Goal: Information Seeking & Learning: Learn about a topic

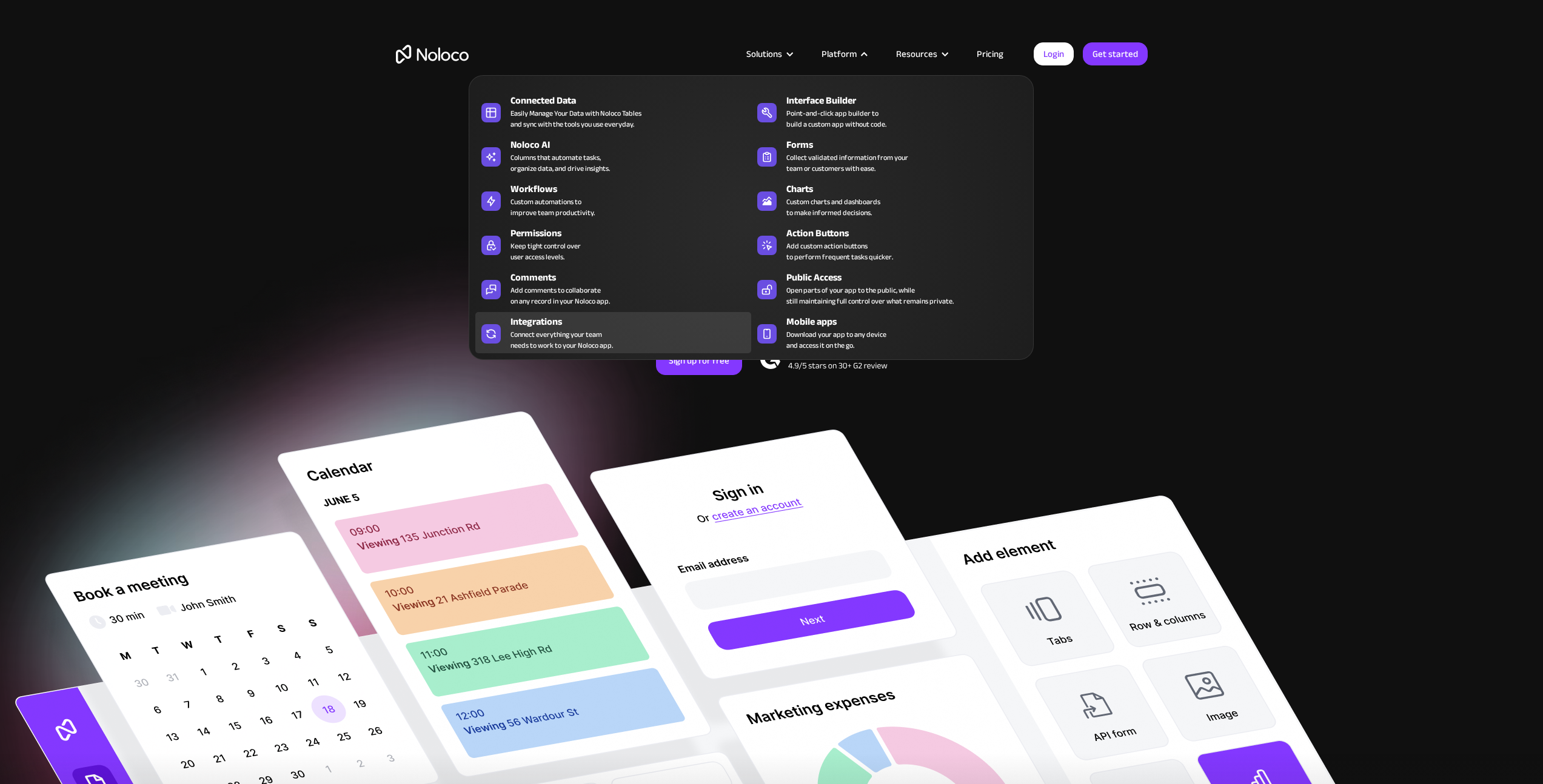
click at [531, 327] on div "Integrations" at bounding box center [633, 321] width 246 height 15
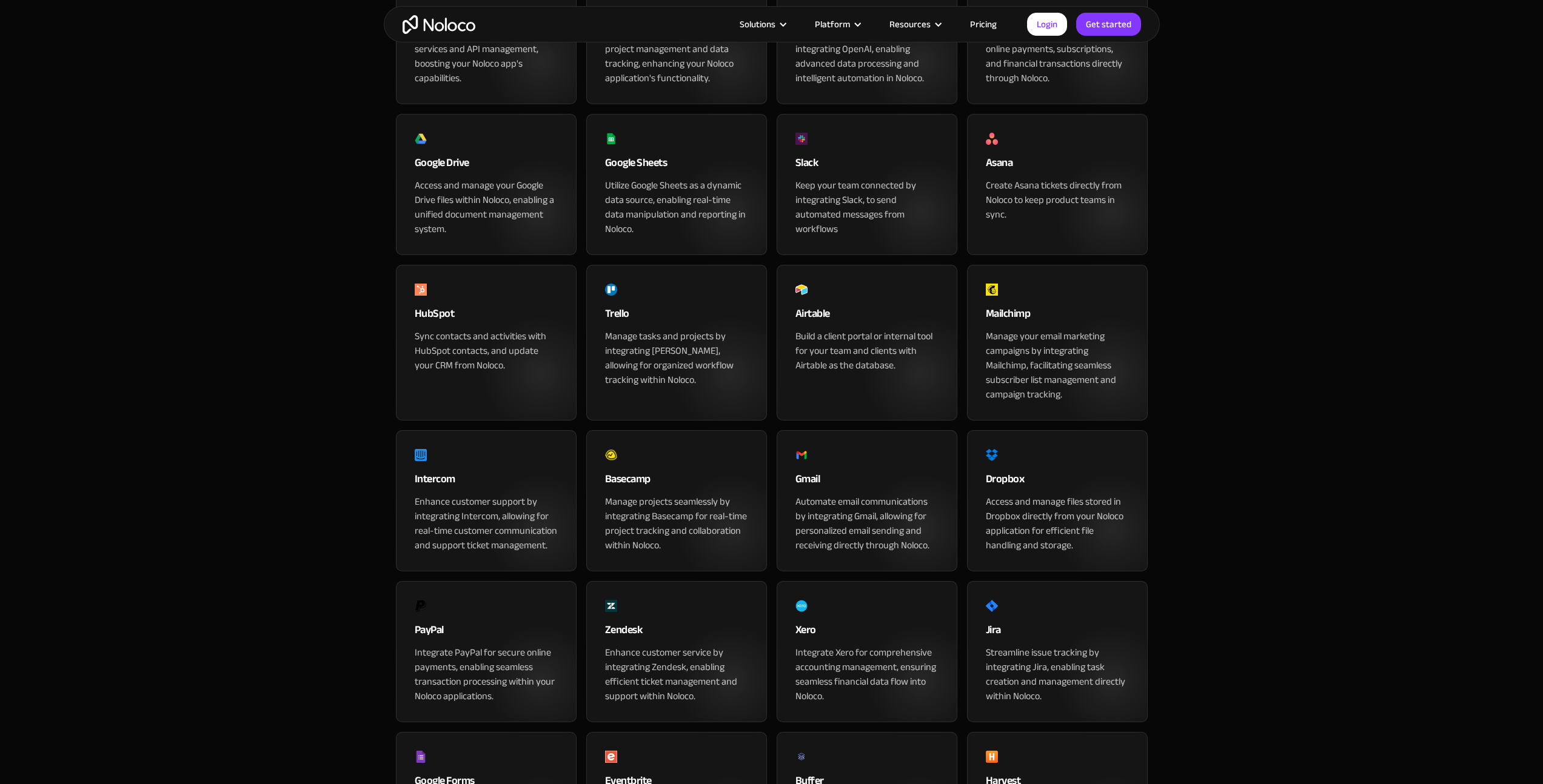
scroll to position [713, 0]
click at [463, 371] on div "Sync contacts and activities with HubSpot contacts, and update your CRM from No…" at bounding box center [486, 348] width 143 height 44
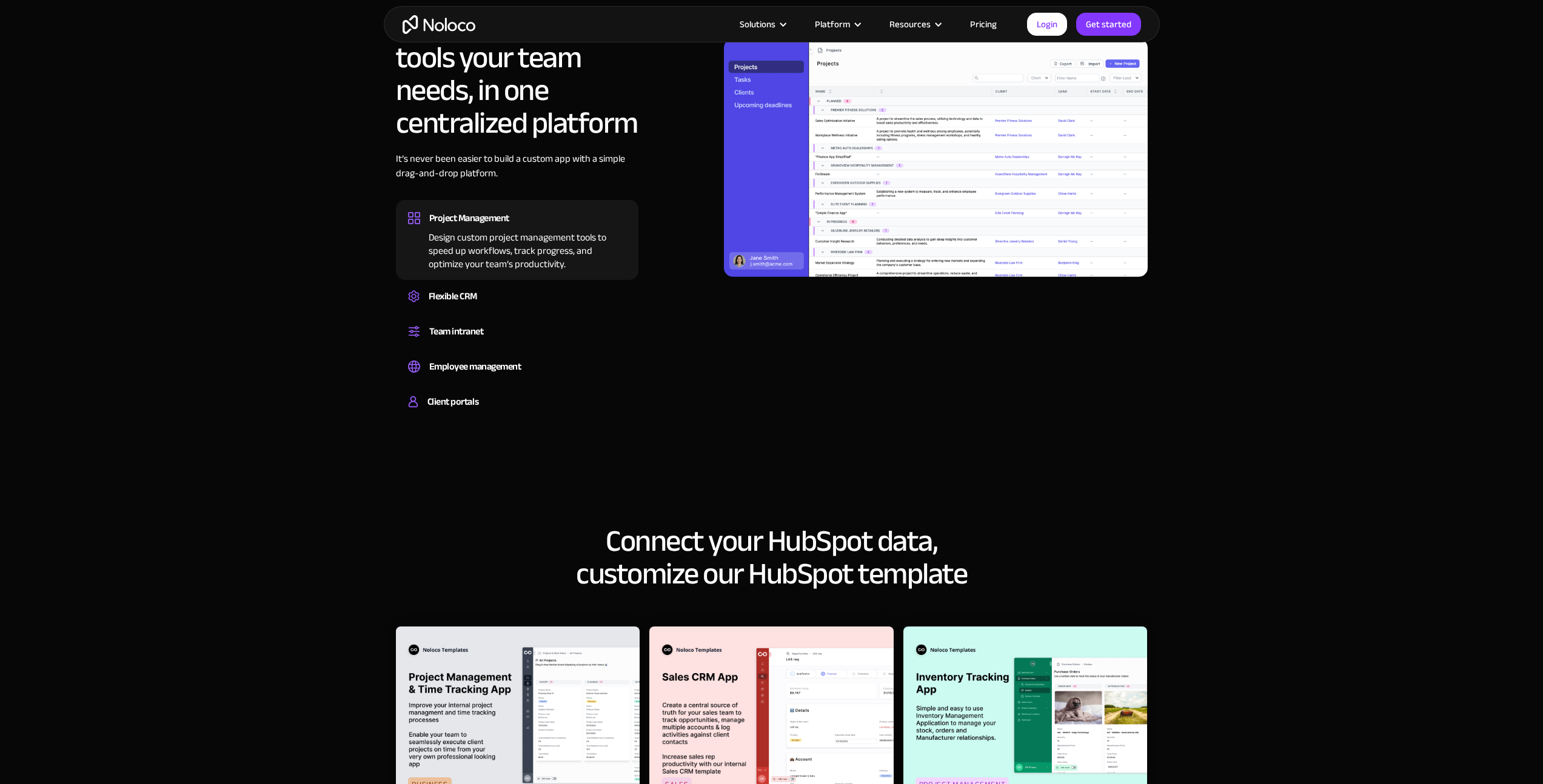
scroll to position [854, 0]
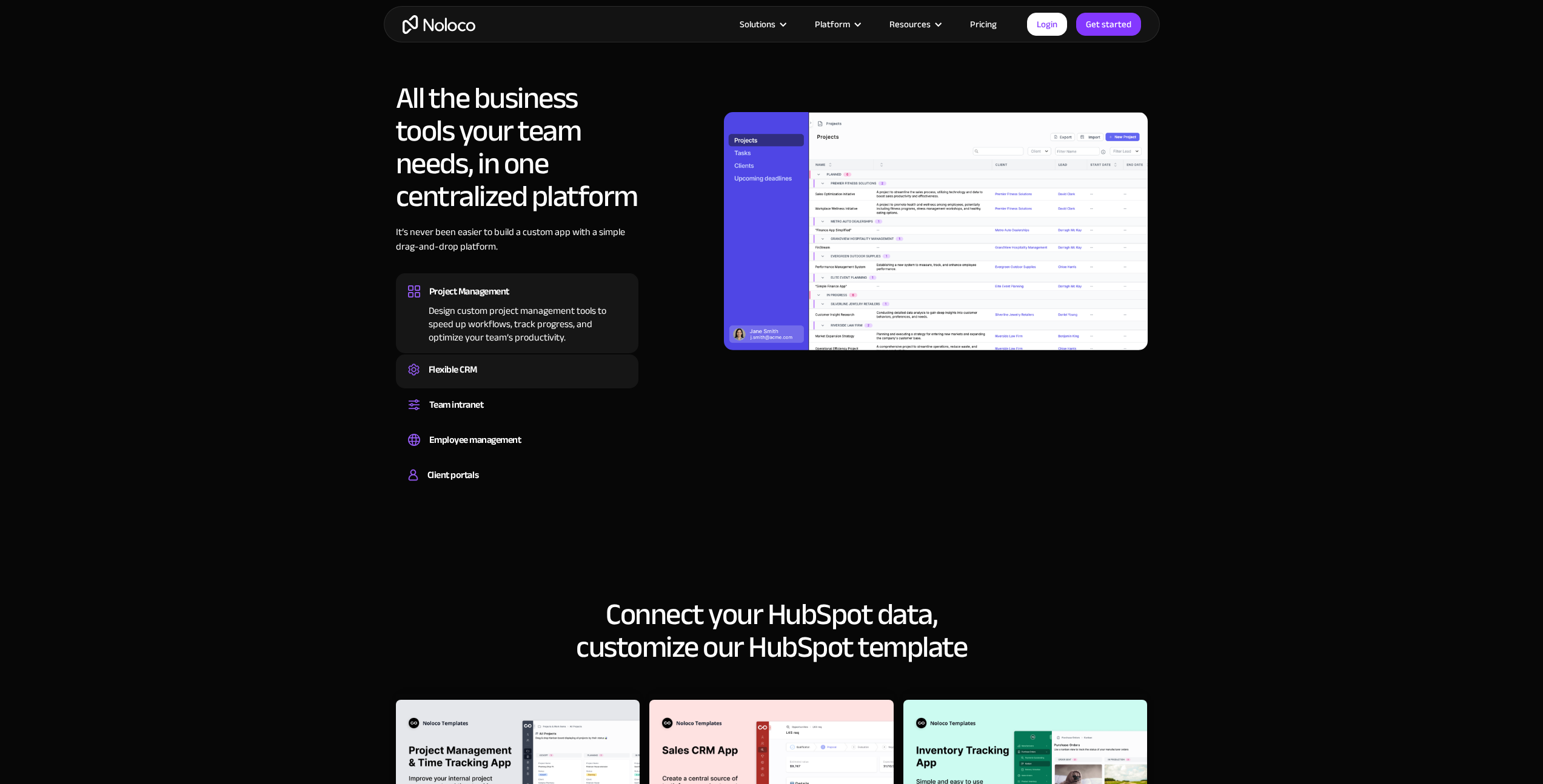
click at [467, 366] on div "Flexible CRM" at bounding box center [453, 370] width 48 height 18
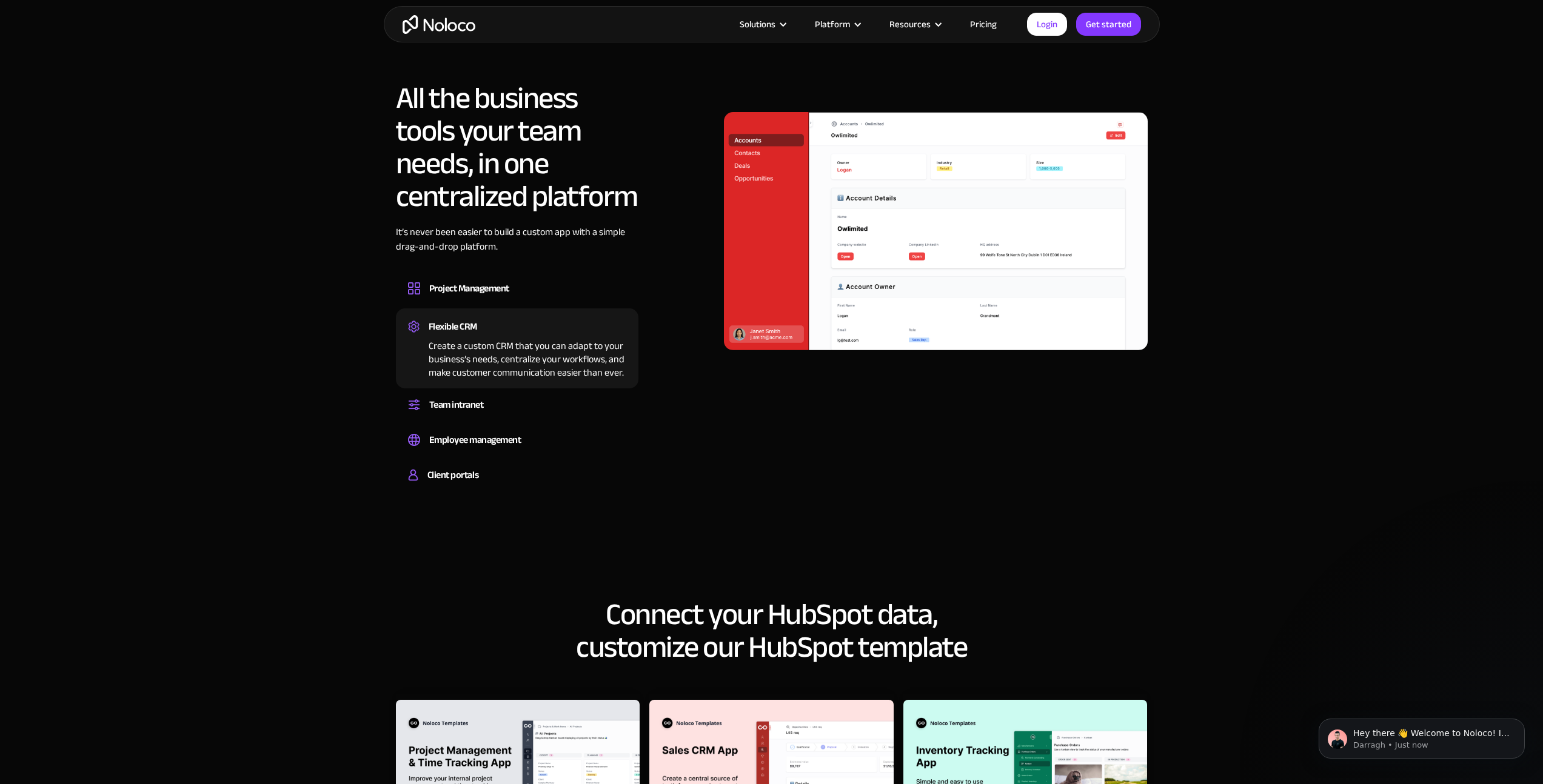
scroll to position [0, 0]
click at [449, 410] on div "Team intranet" at bounding box center [456, 405] width 54 height 18
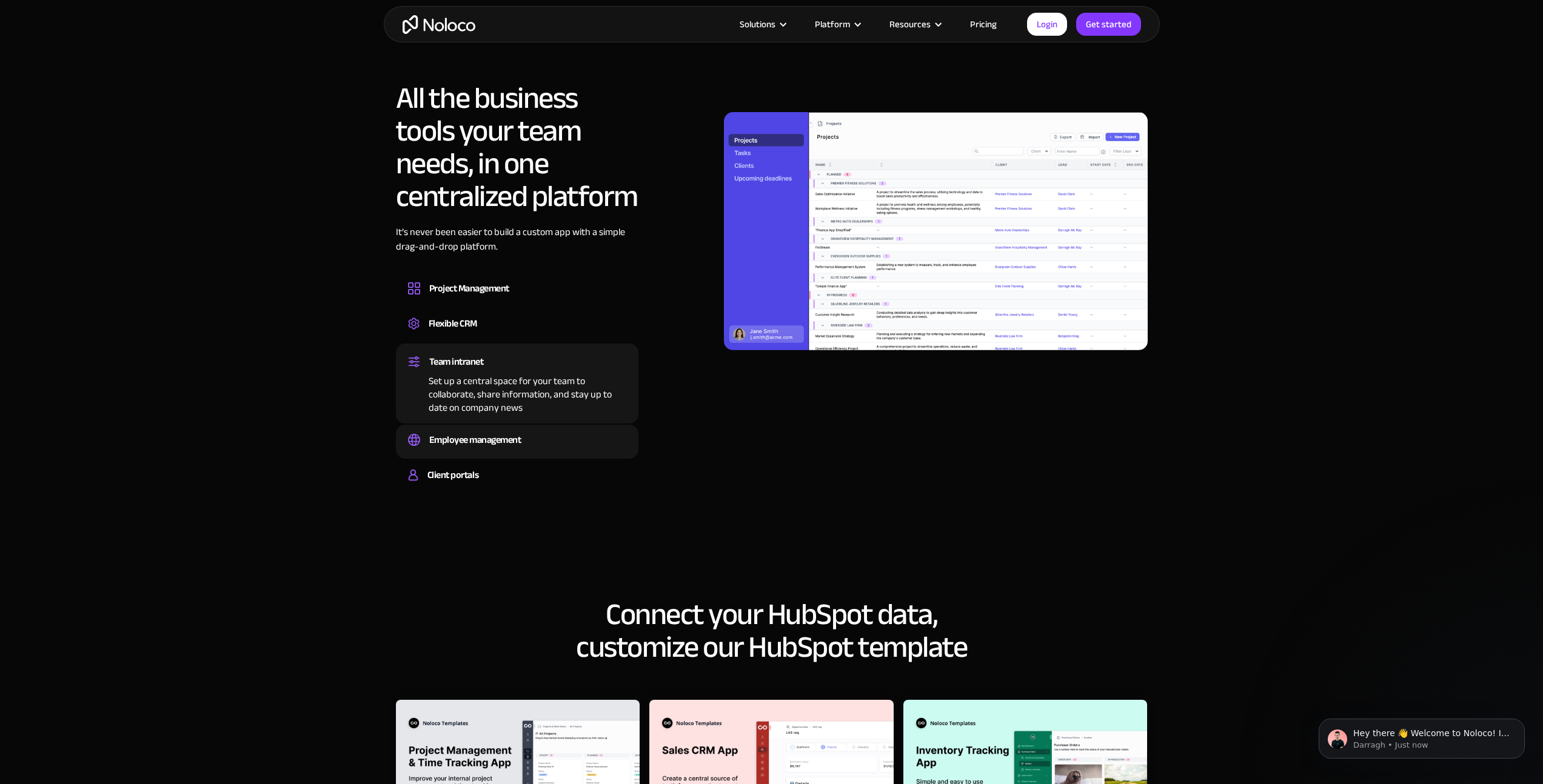
click at [471, 437] on div "Employee management" at bounding box center [474, 439] width 92 height 18
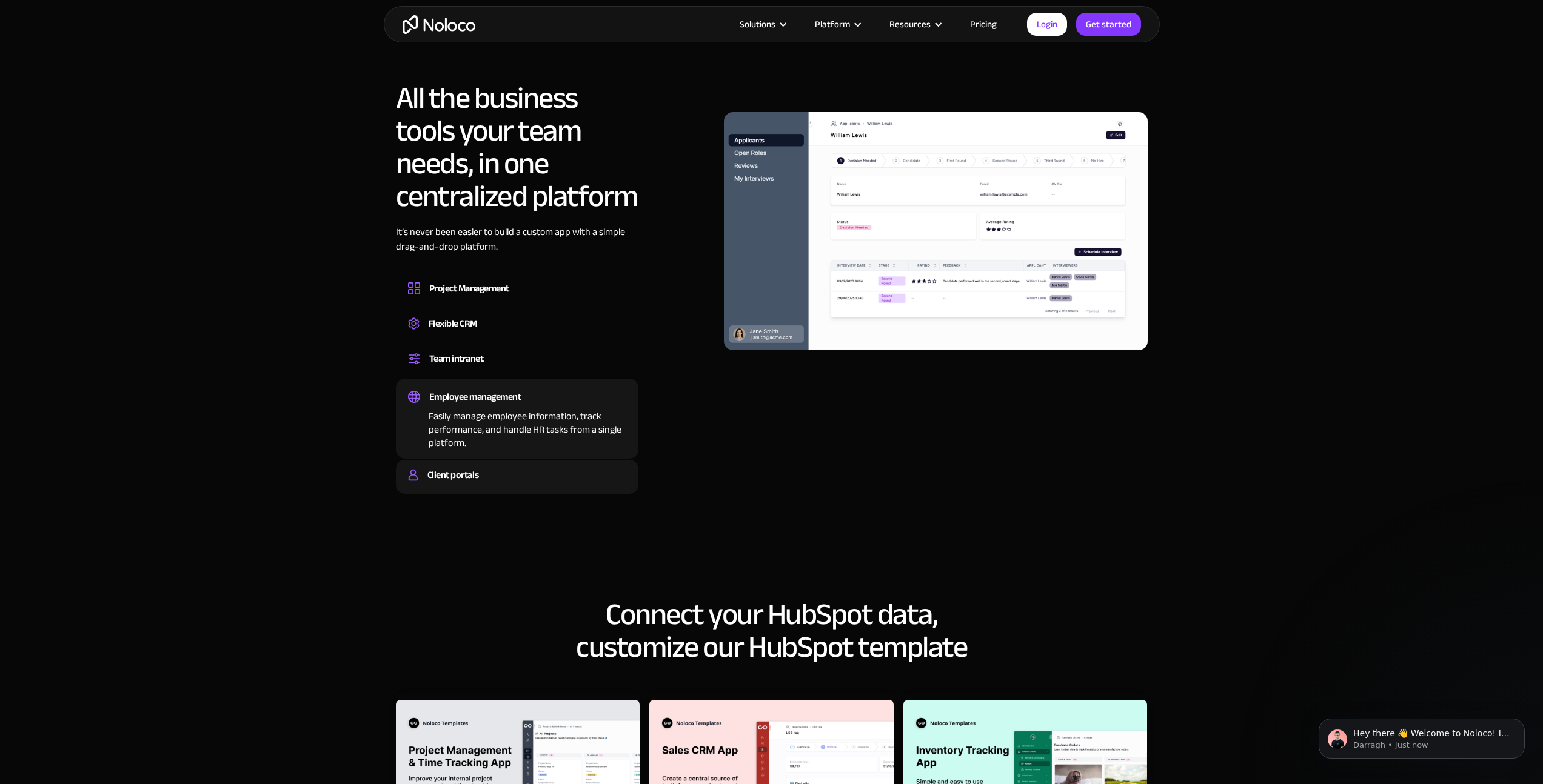
click at [441, 470] on div "Client portals" at bounding box center [452, 475] width 51 height 18
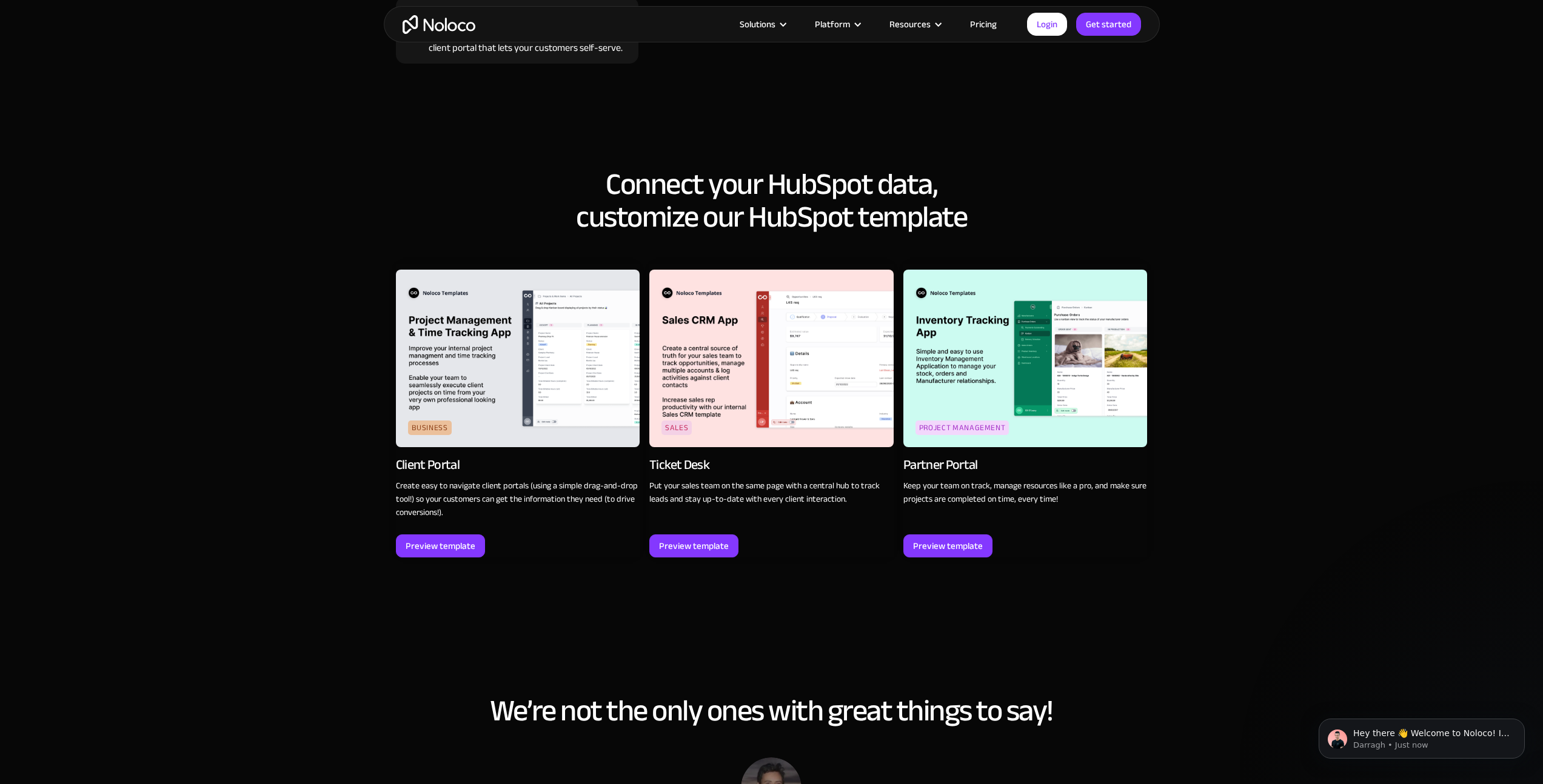
scroll to position [1322, 0]
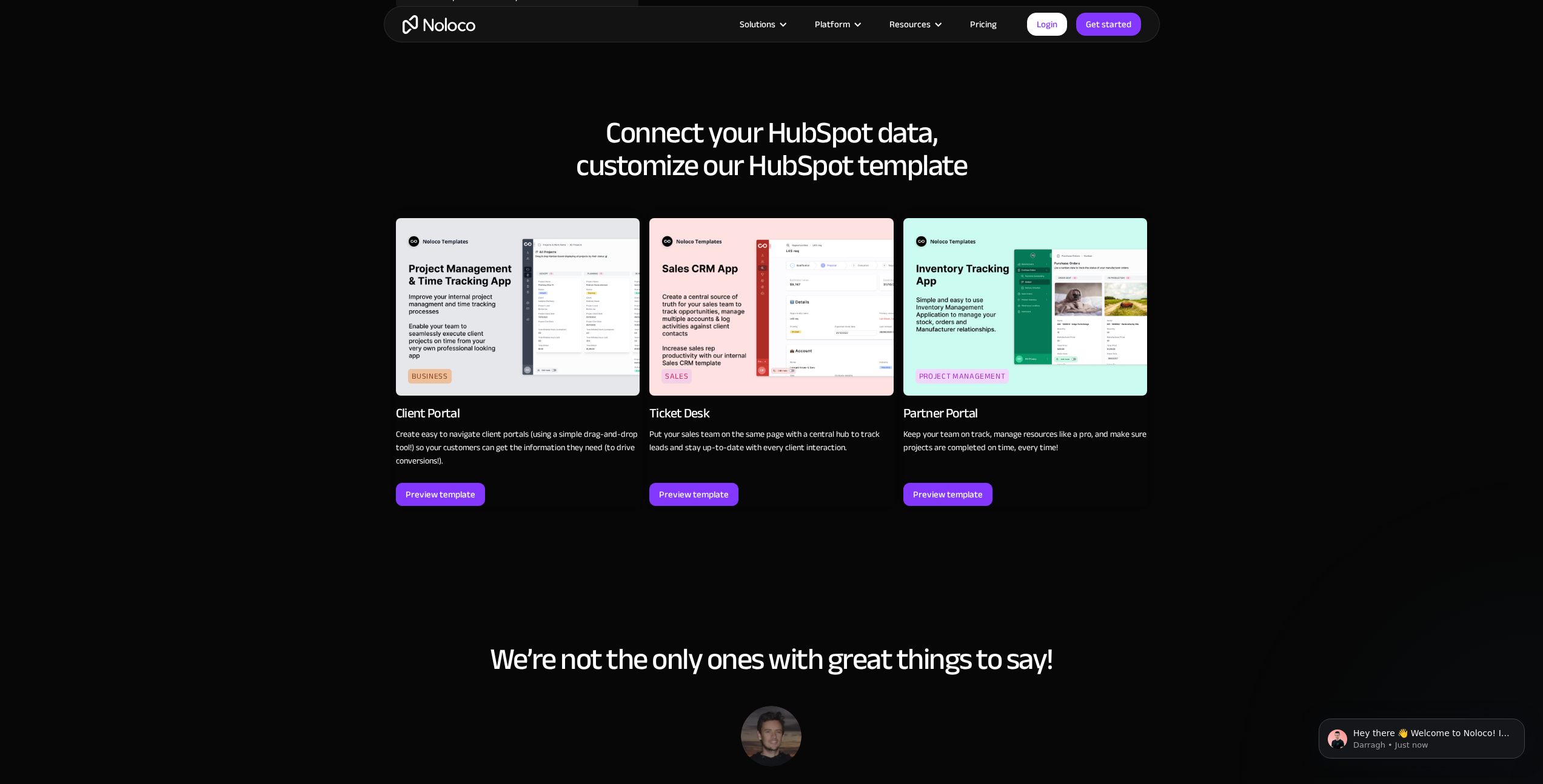
click at [748, 287] on img at bounding box center [772, 306] width 244 height 177
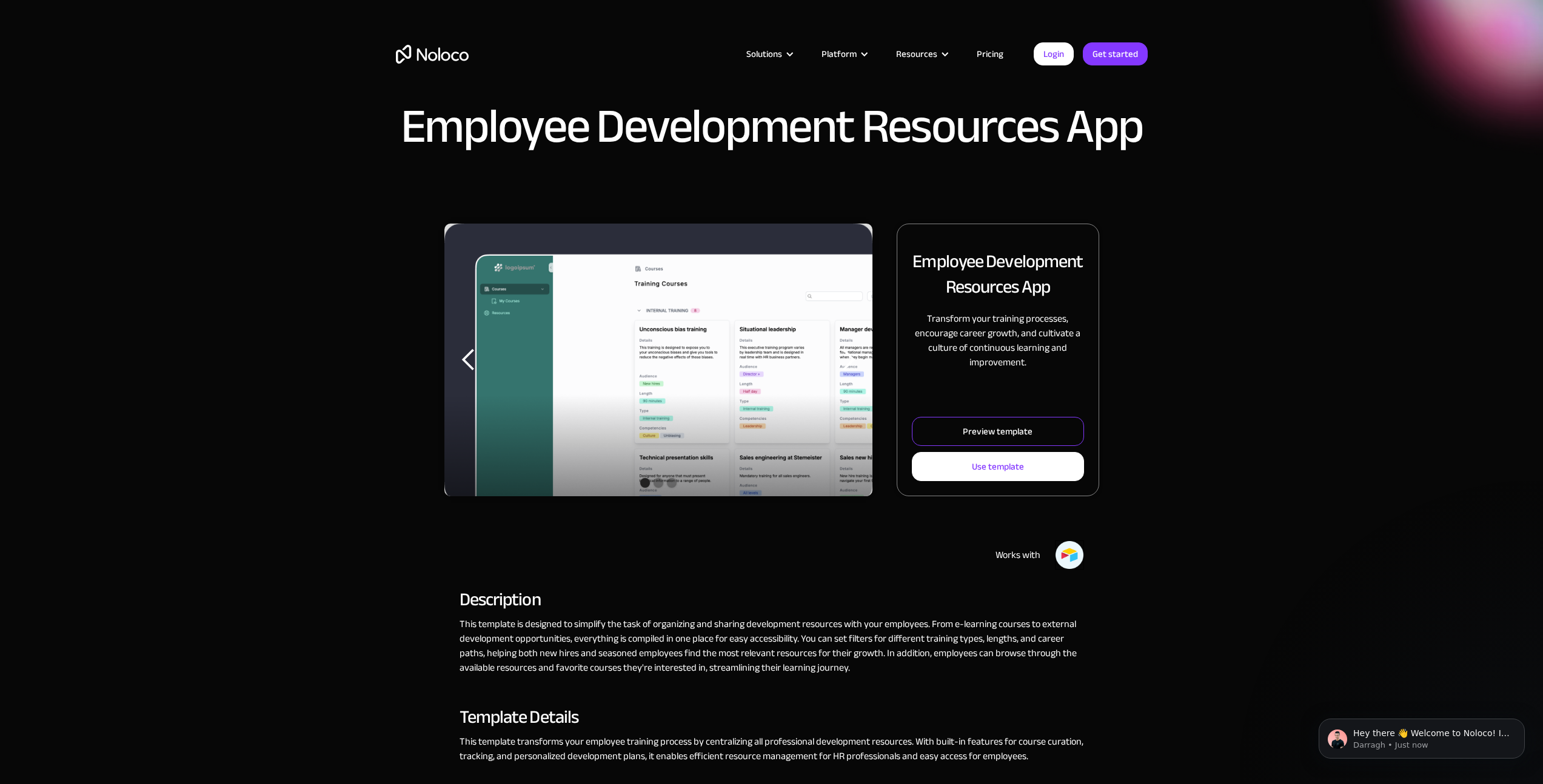
click at [1017, 428] on div "Preview template" at bounding box center [997, 432] width 70 height 15
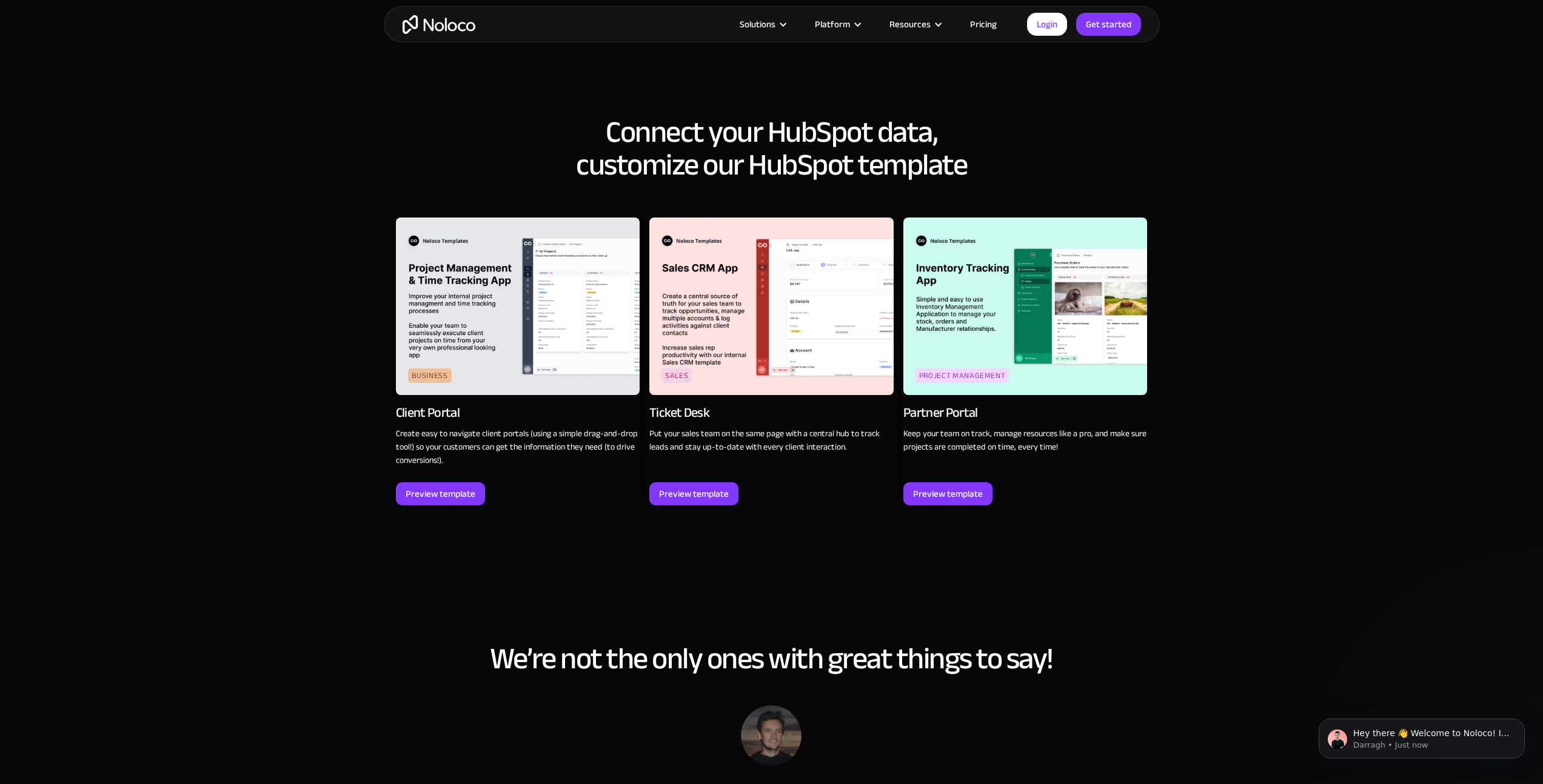
scroll to position [1347, 0]
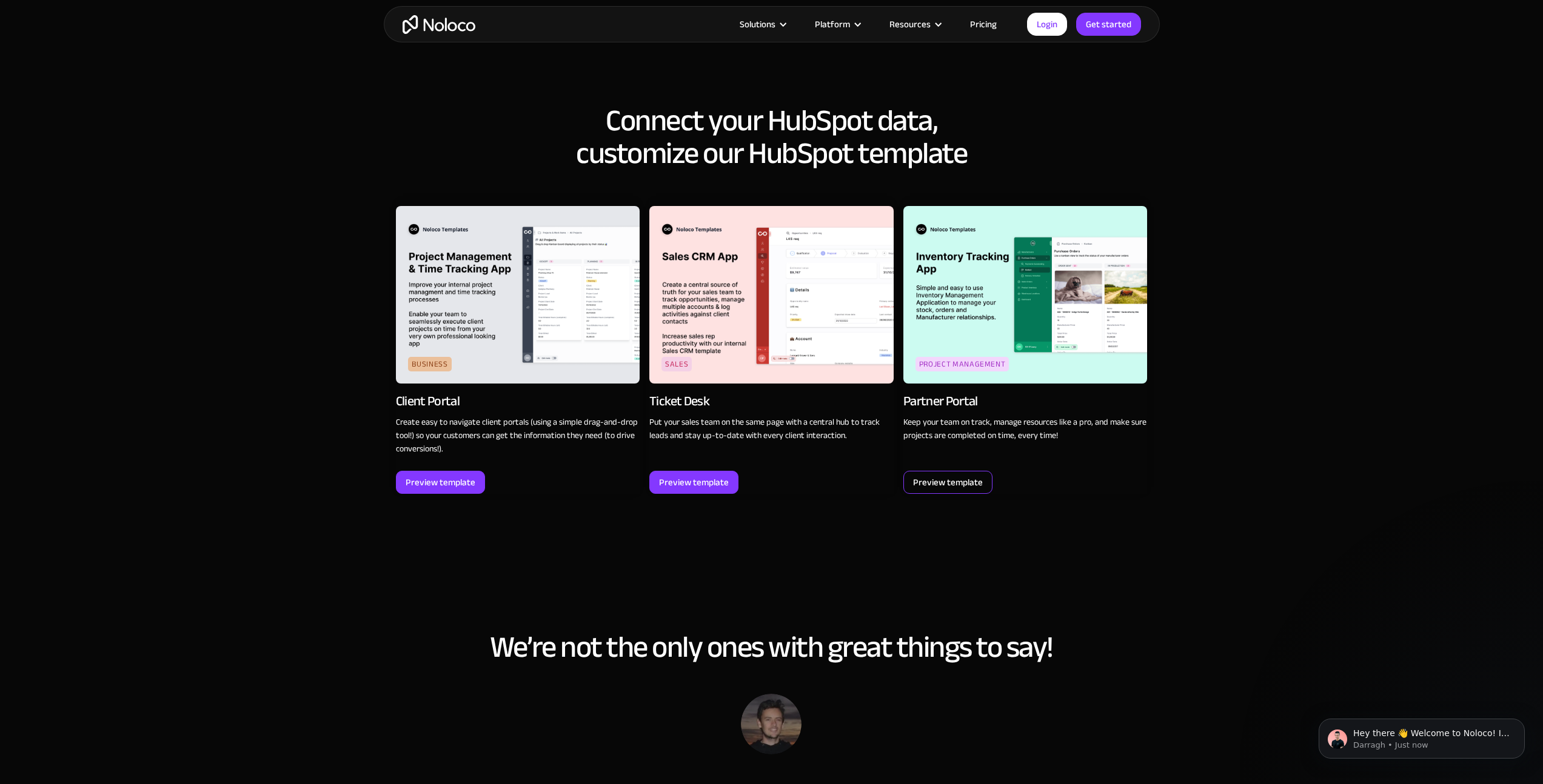
click at [953, 491] on div "Preview template" at bounding box center [948, 483] width 89 height 23
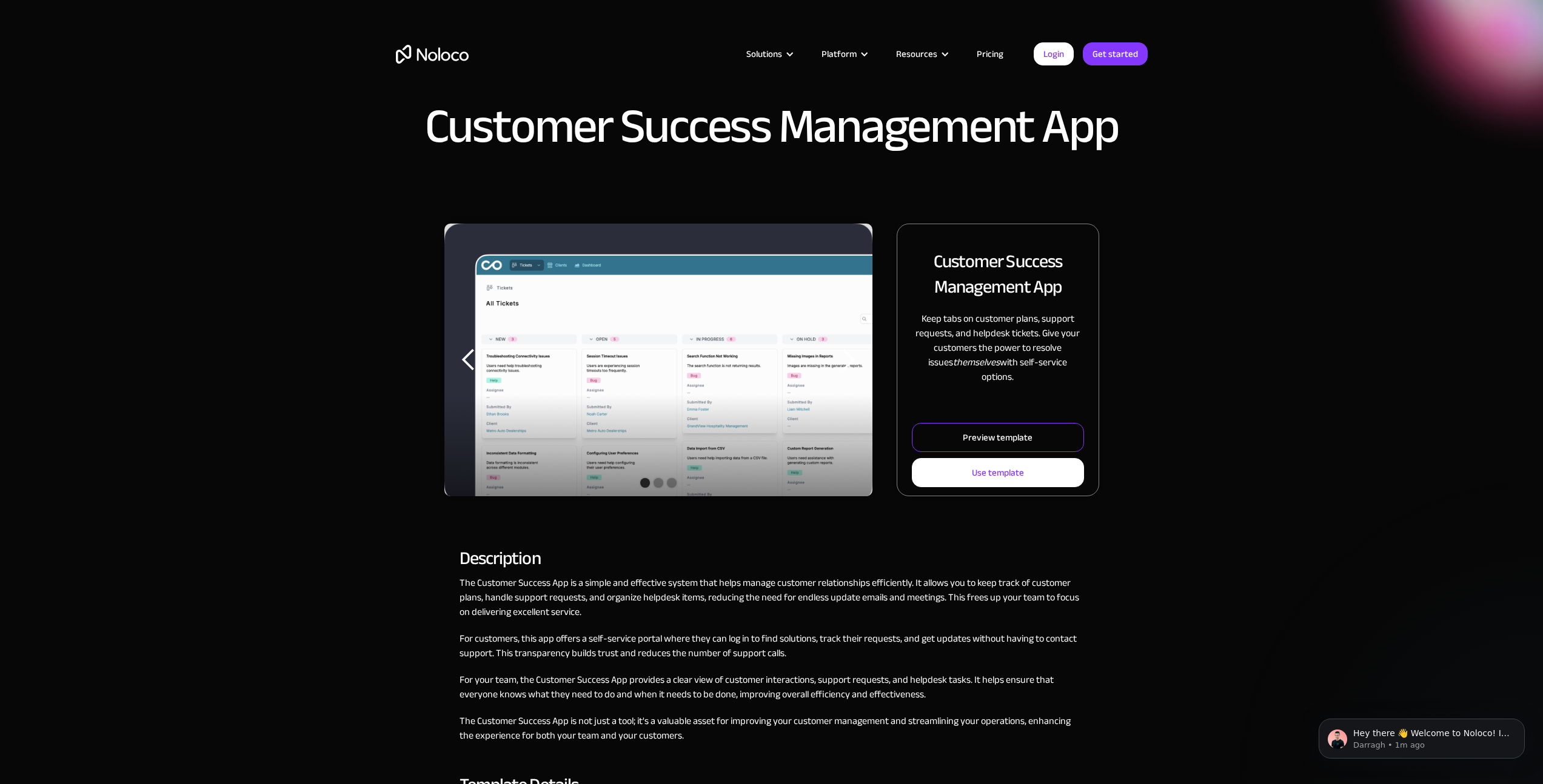
click at [964, 437] on div "Preview template" at bounding box center [997, 437] width 70 height 15
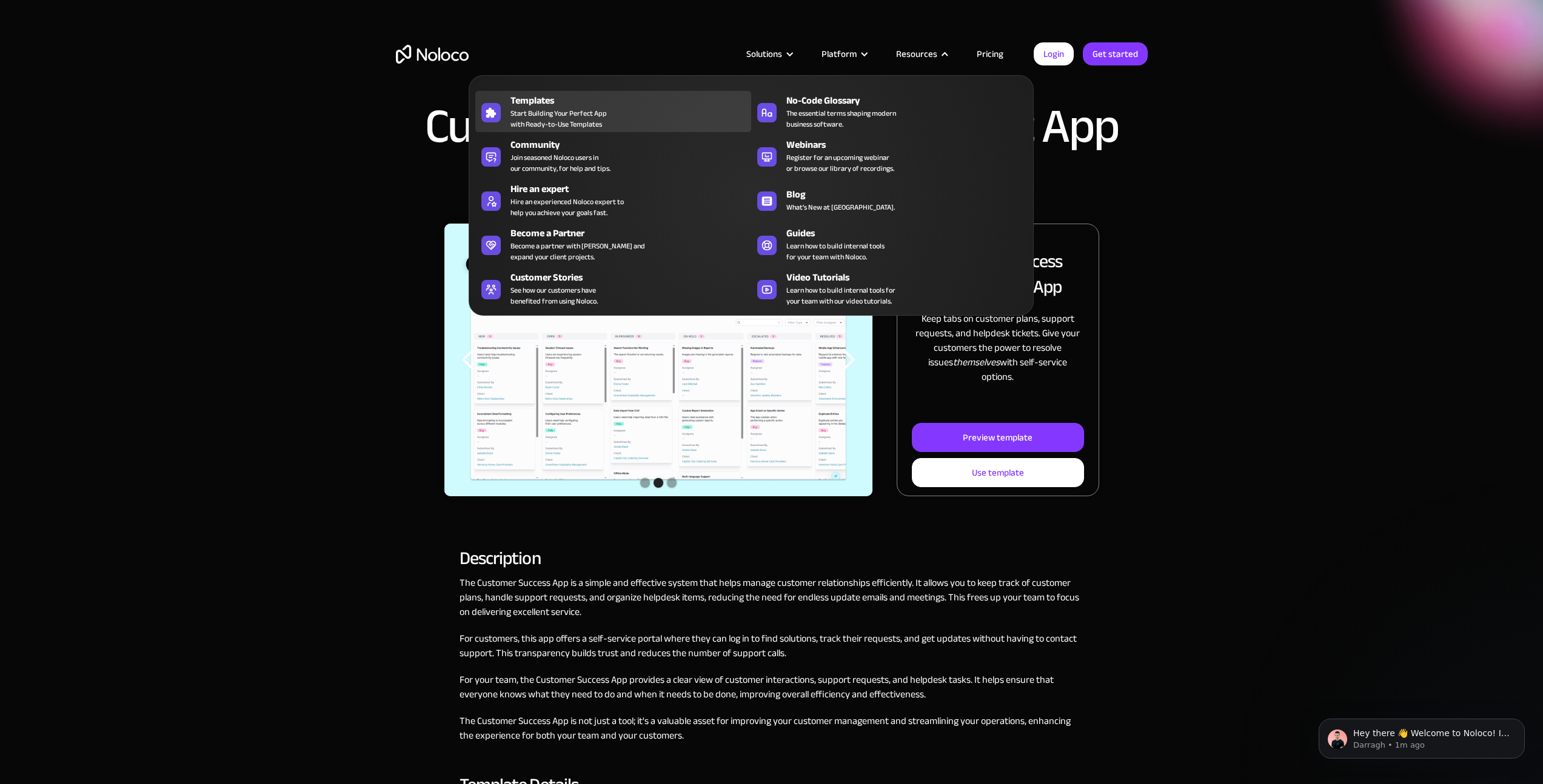
click at [553, 112] on span "Start Building Your Perfect App with Ready-to-Use Templates" at bounding box center [559, 118] width 97 height 22
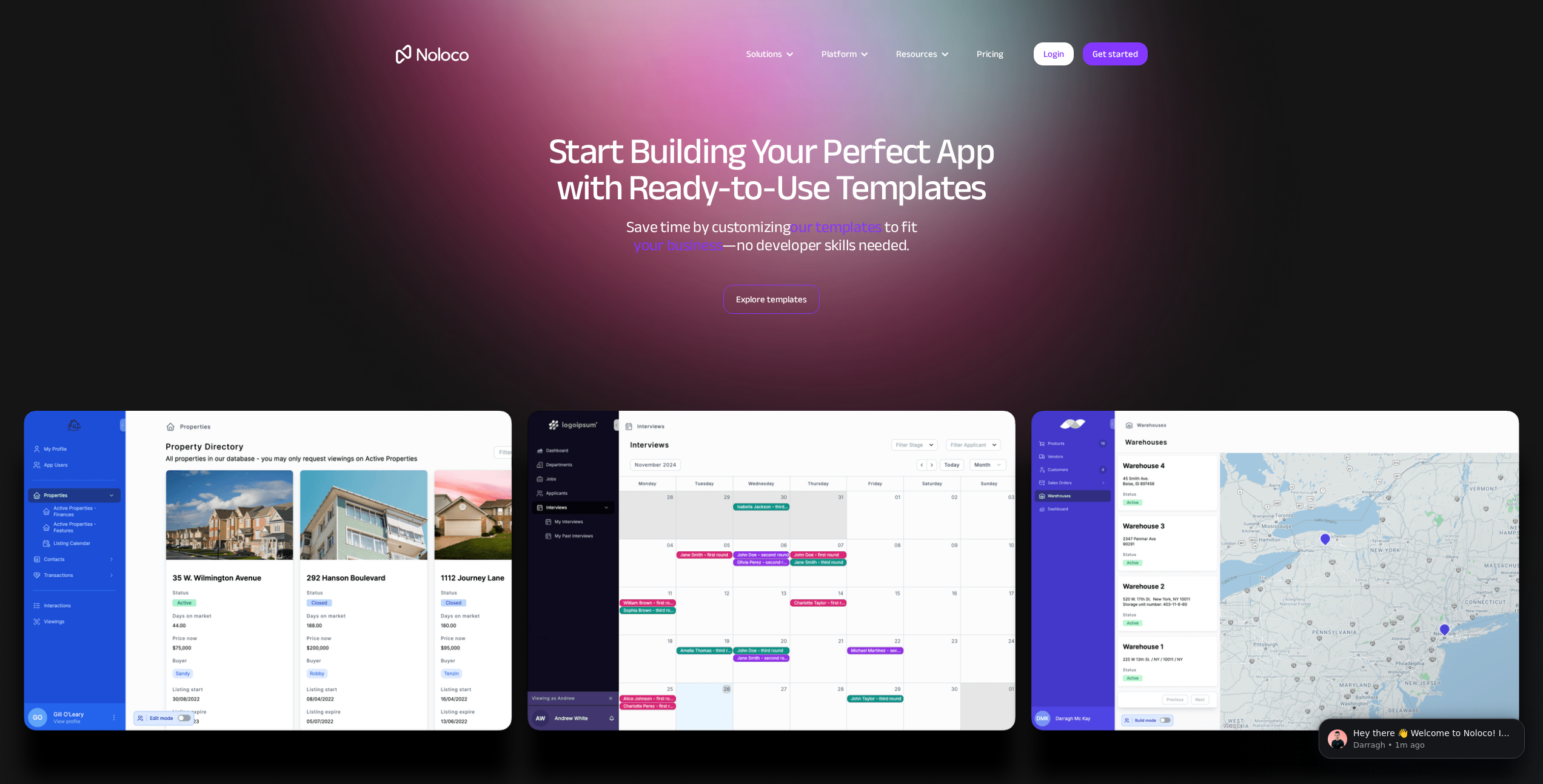
click at [755, 301] on link "Explore templates" at bounding box center [772, 299] width 97 height 29
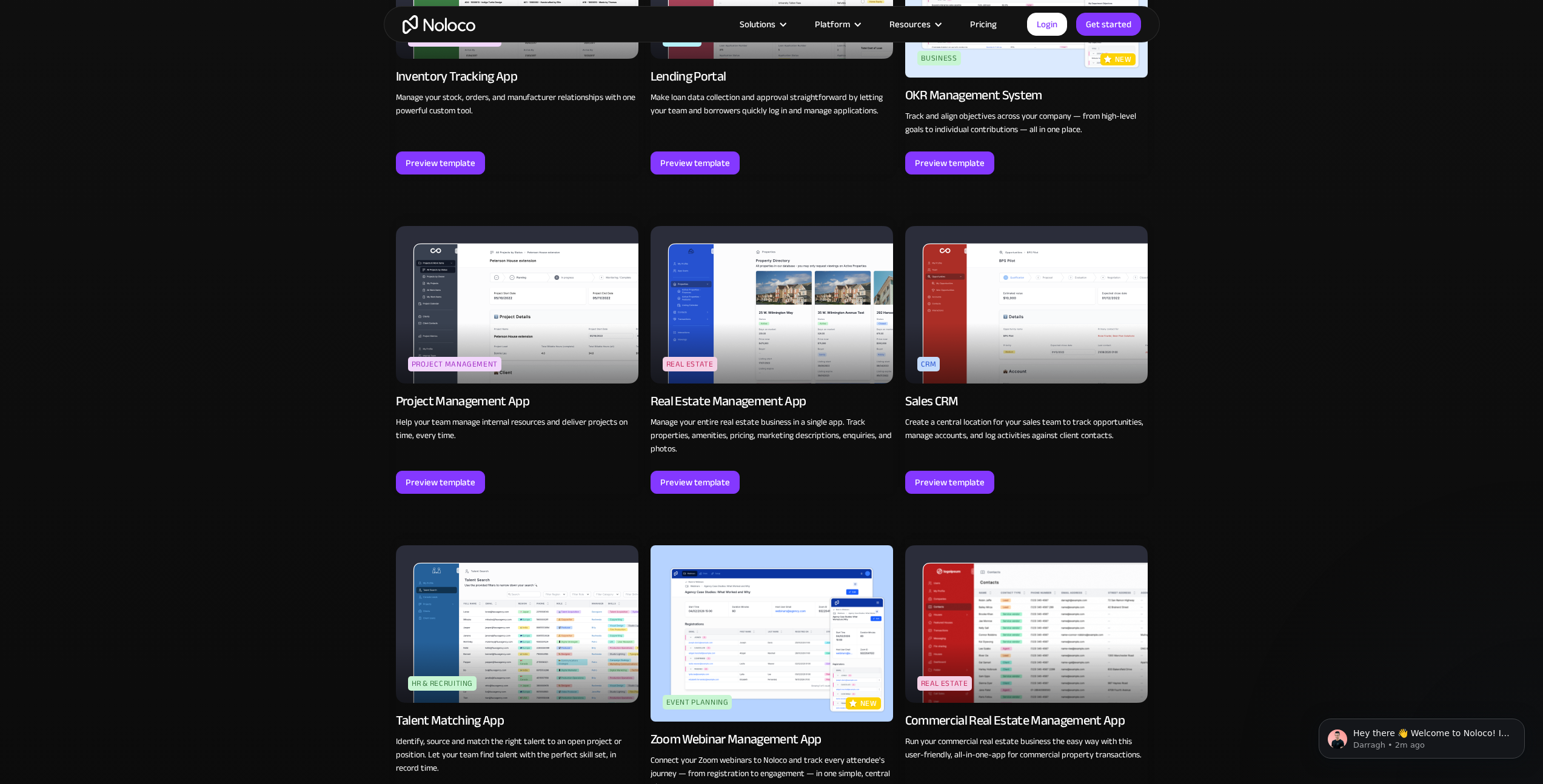
scroll to position [2200, 0]
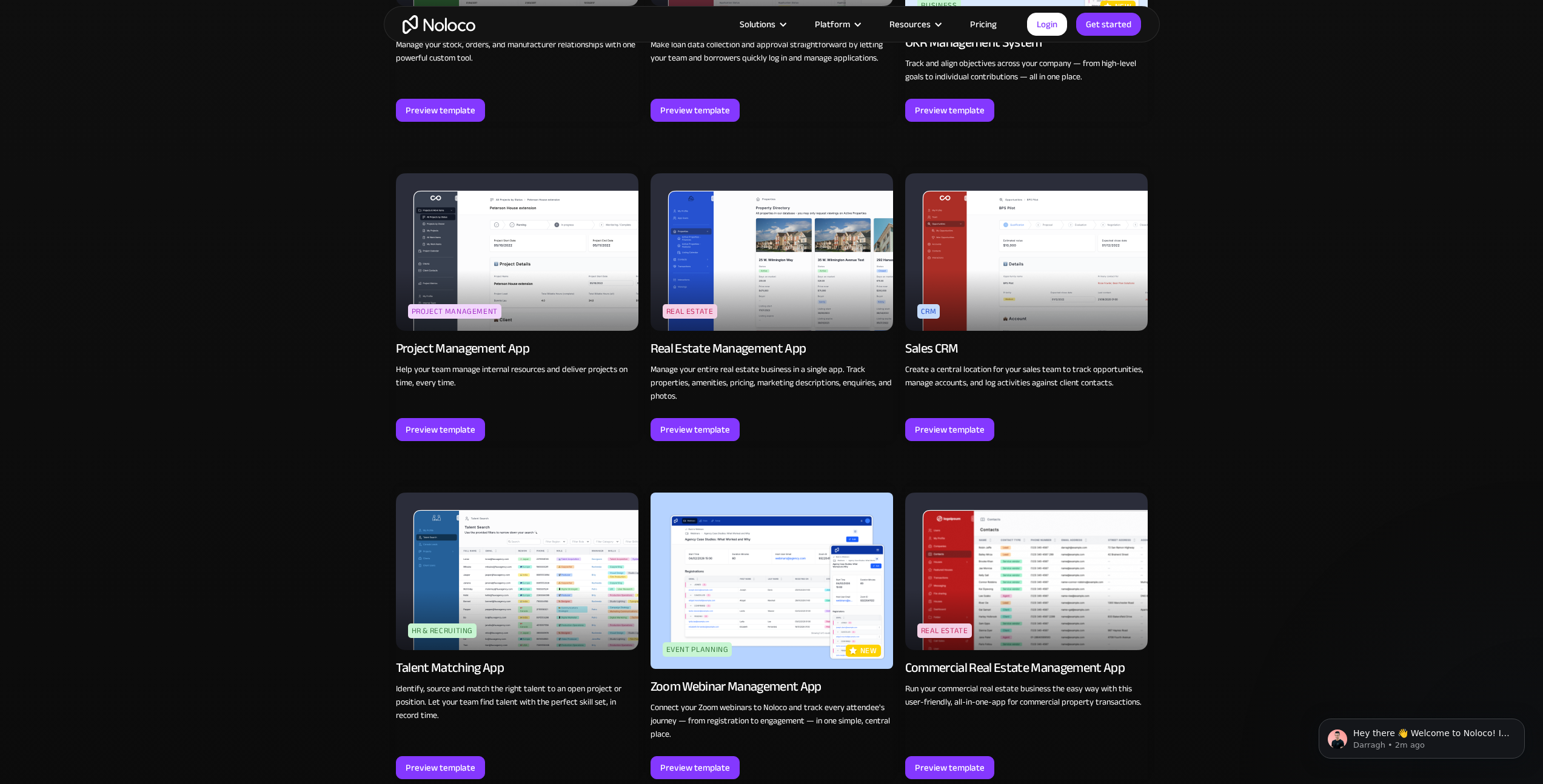
click at [1012, 262] on img at bounding box center [1026, 252] width 242 height 158
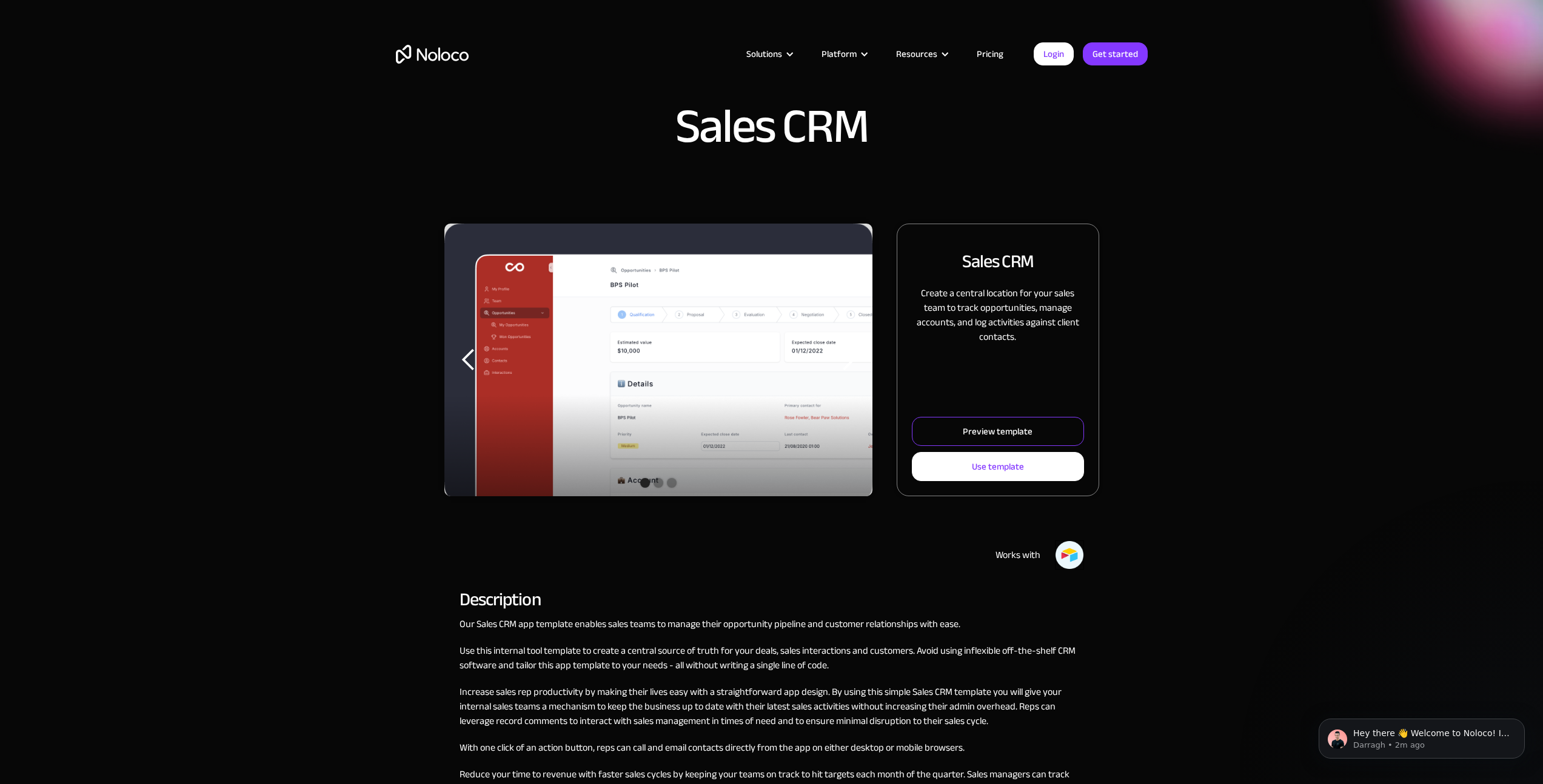
click at [991, 426] on div "Preview template" at bounding box center [997, 432] width 70 height 15
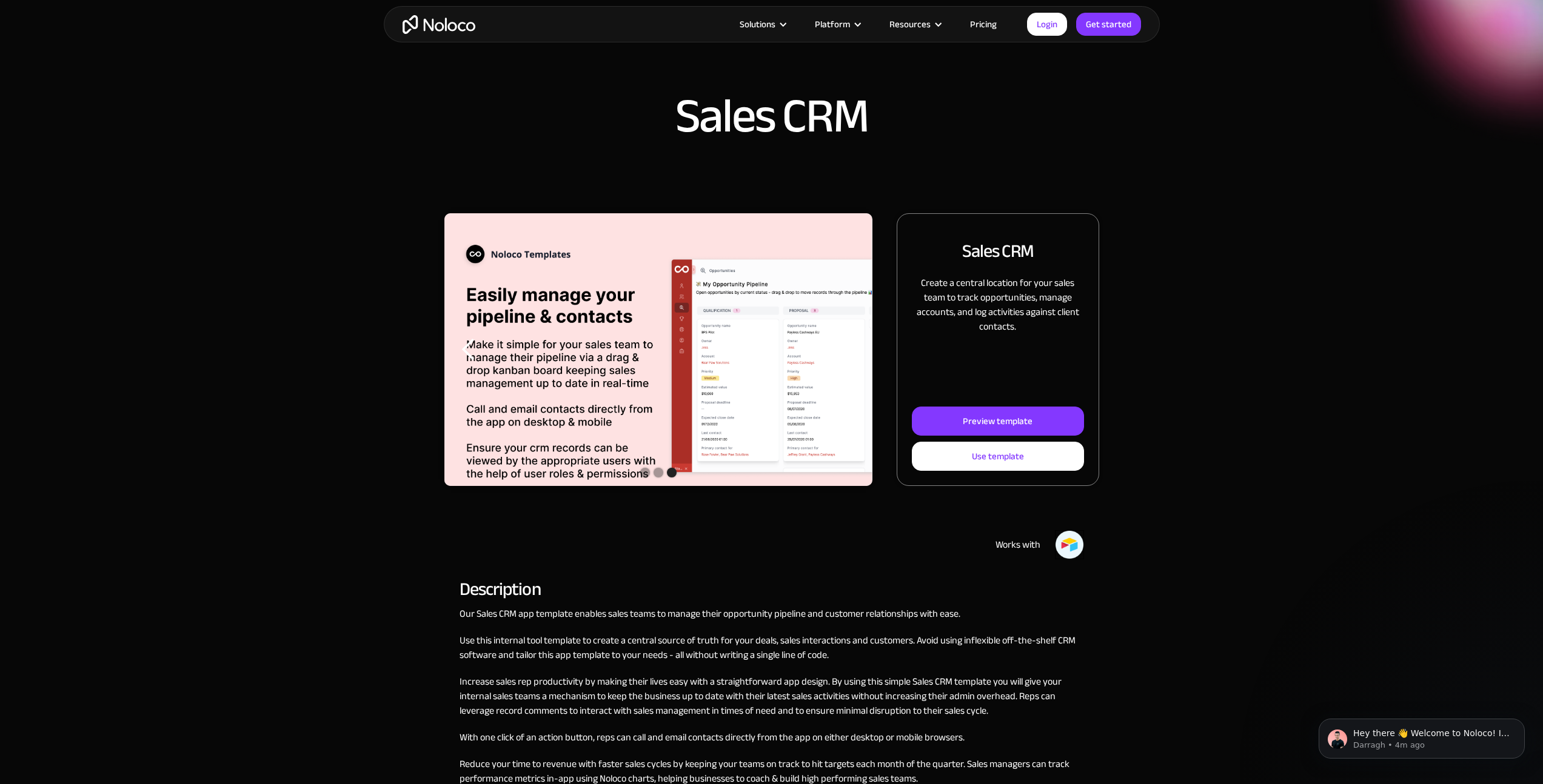
scroll to position [11, 0]
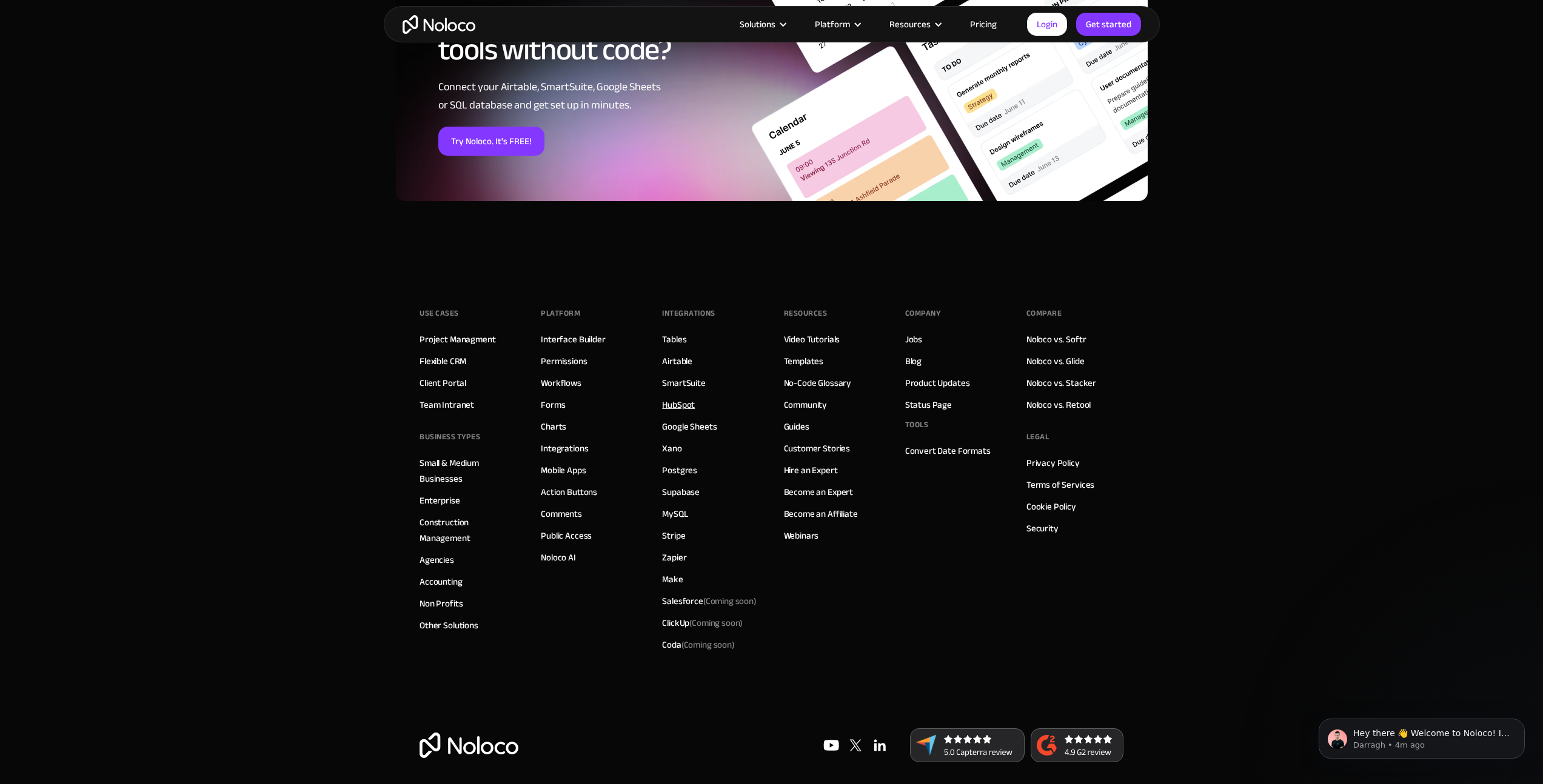
click at [685, 405] on link "HubSpot" at bounding box center [679, 405] width 33 height 15
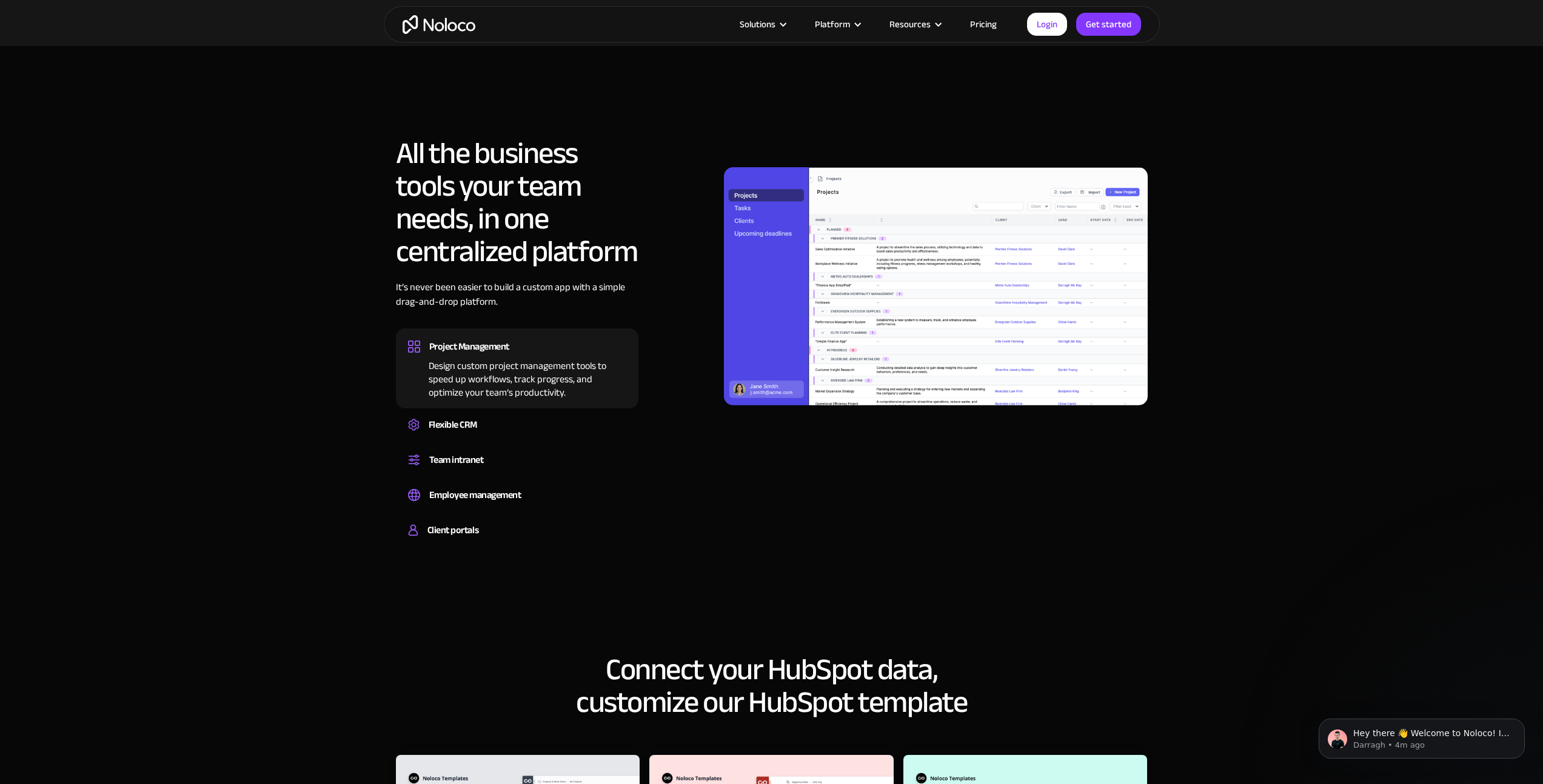
scroll to position [805, 0]
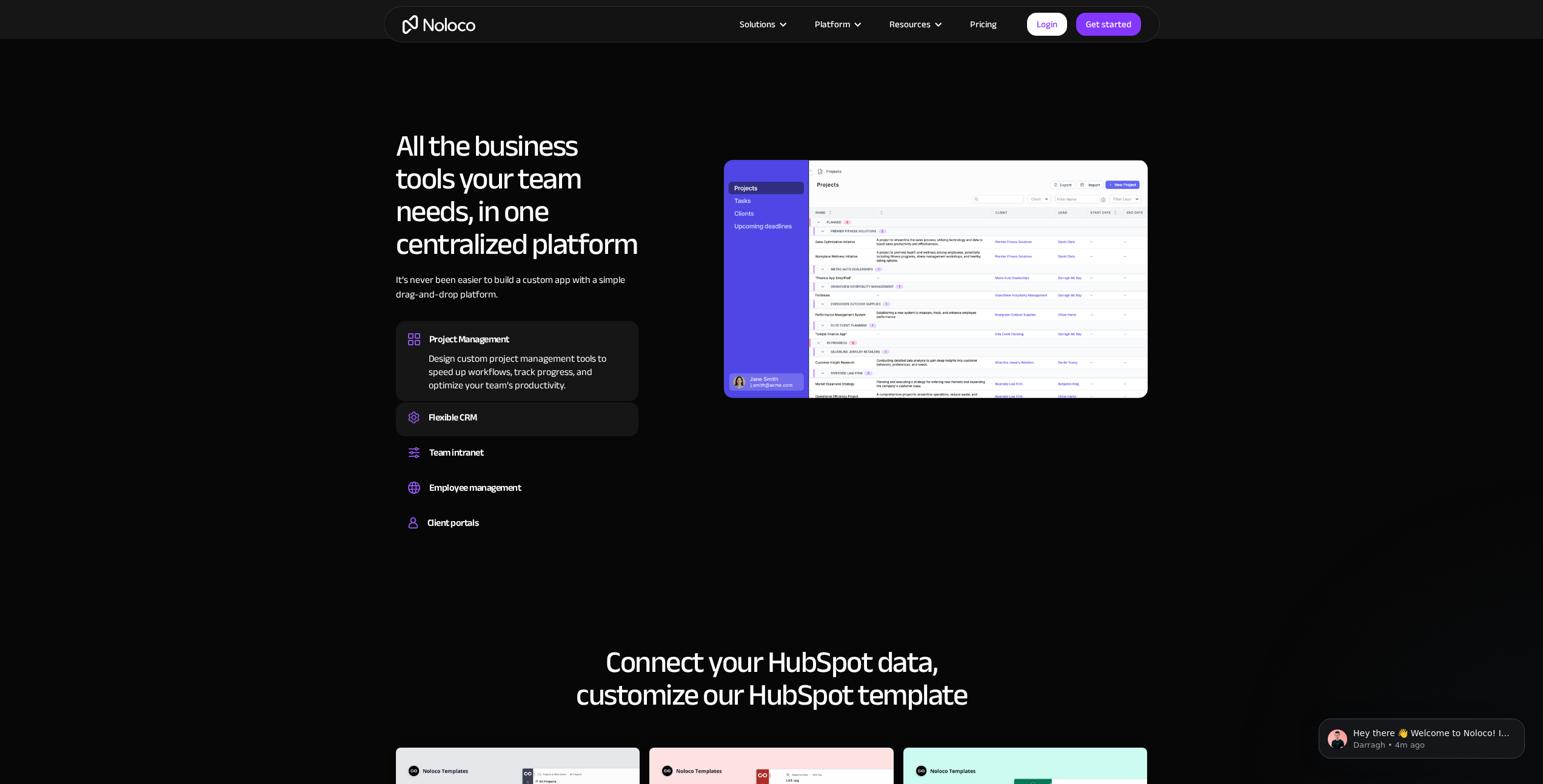
click at [459, 407] on div "Flexible CRM Create a custom CRM that you can adapt to your business’s needs, c…" at bounding box center [517, 419] width 242 height 34
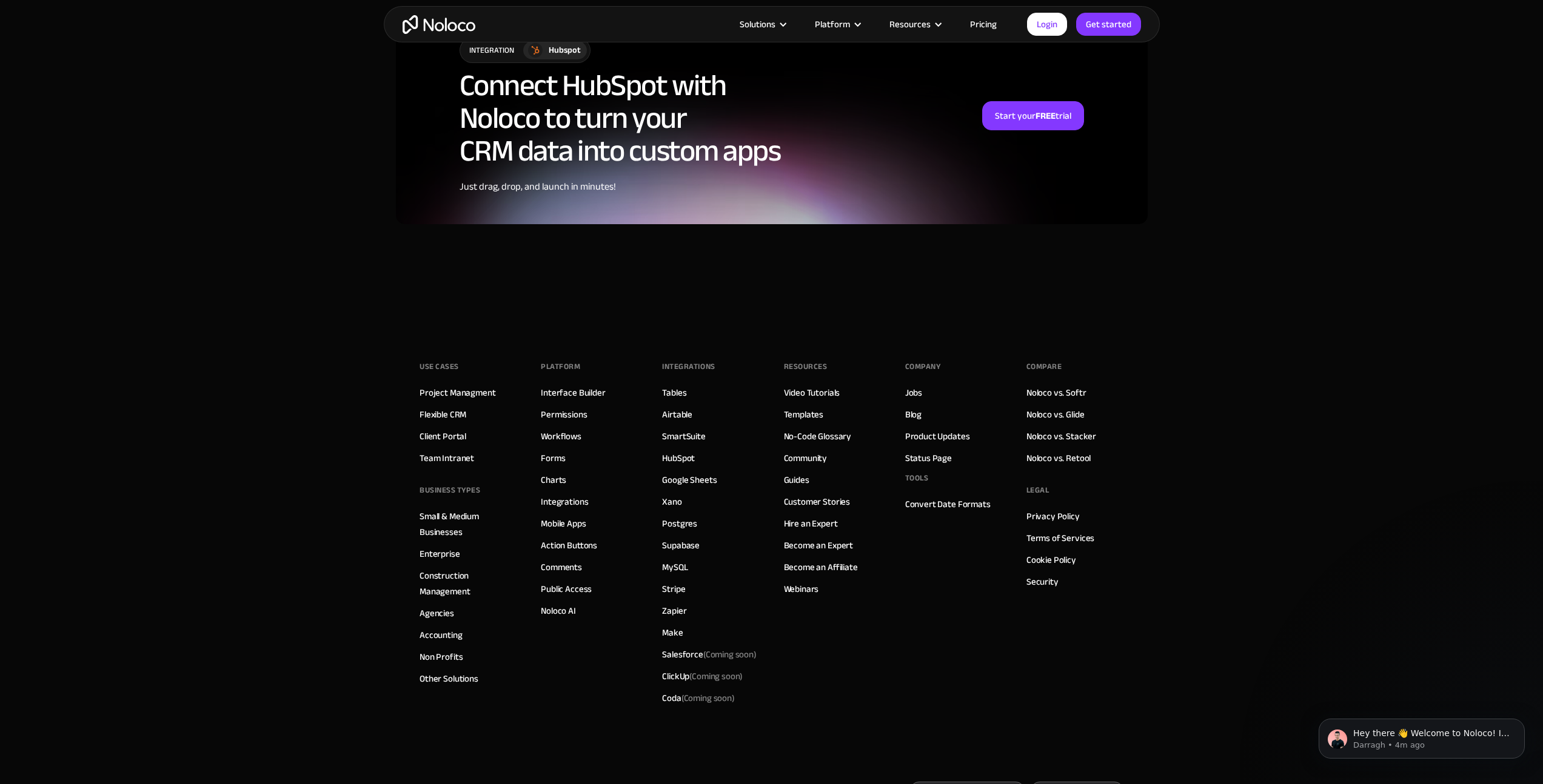
scroll to position [3009, 0]
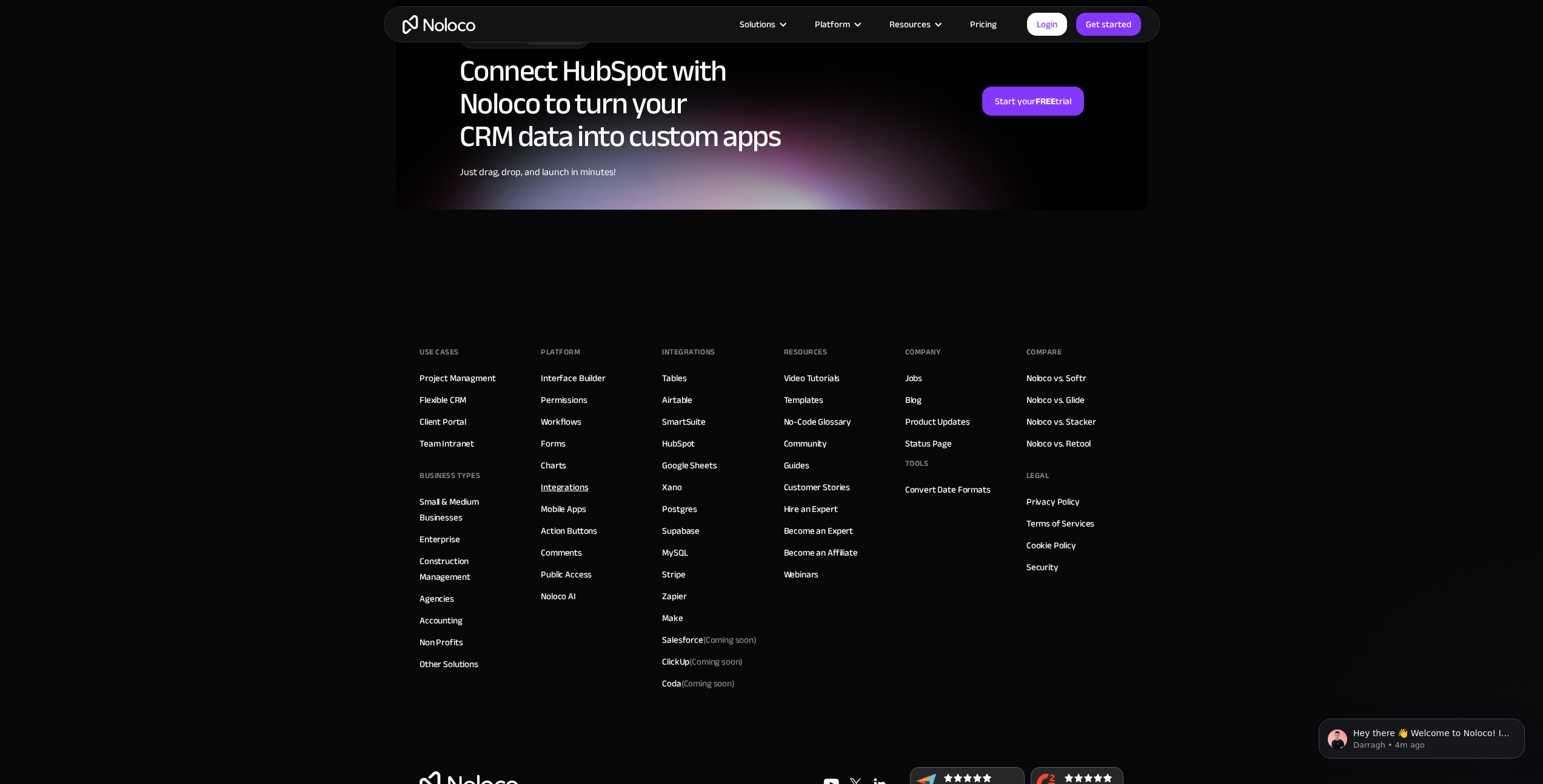
click at [581, 492] on link "Integrations" at bounding box center [564, 487] width 47 height 15
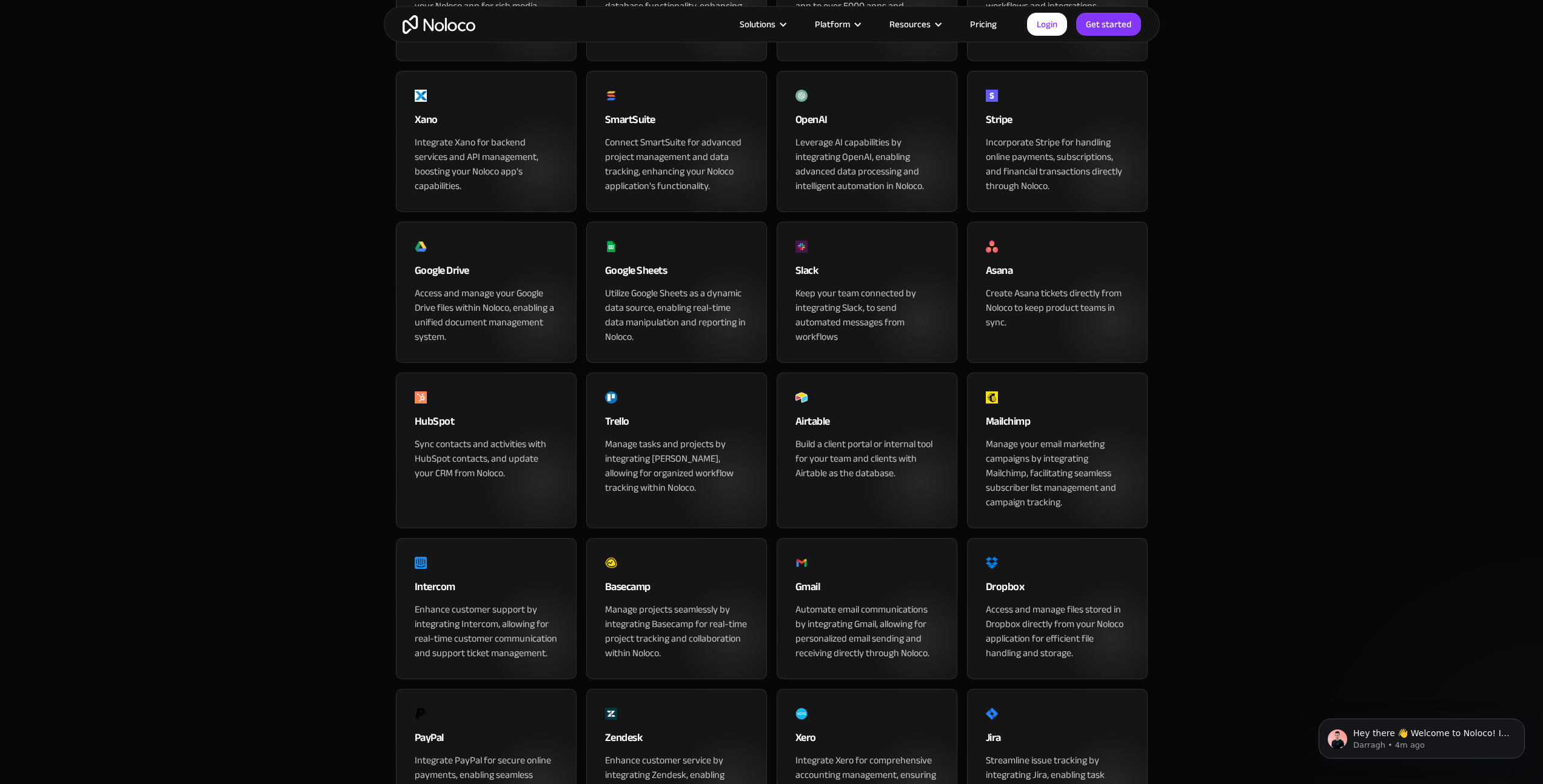
click at [506, 481] on div "Sync contacts and activities with HubSpot contacts, and update your CRM from No…" at bounding box center [486, 458] width 143 height 44
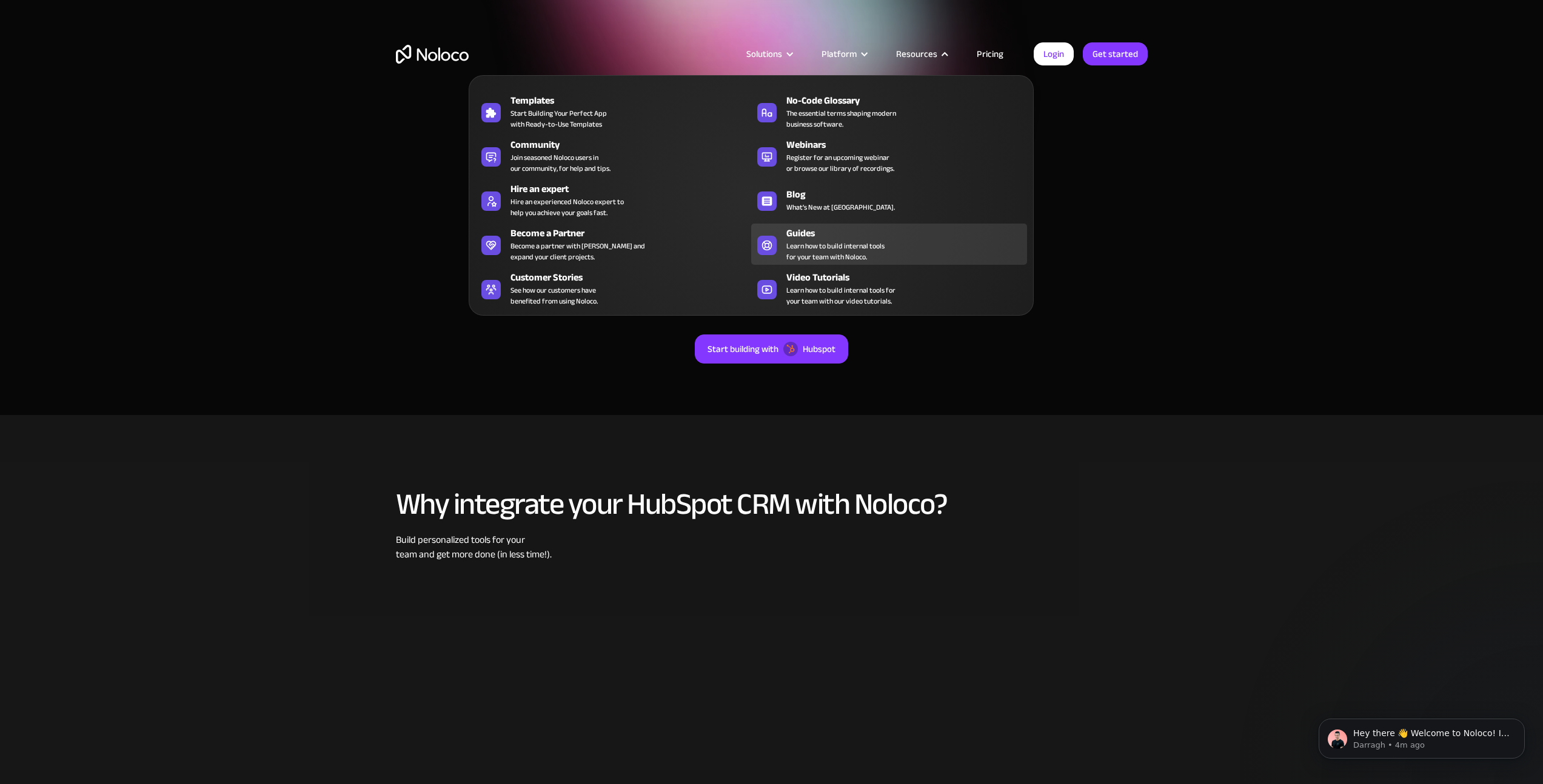
click at [806, 241] on span "Learn how to build internal tools for your team with Noloco." at bounding box center [834, 252] width 98 height 22
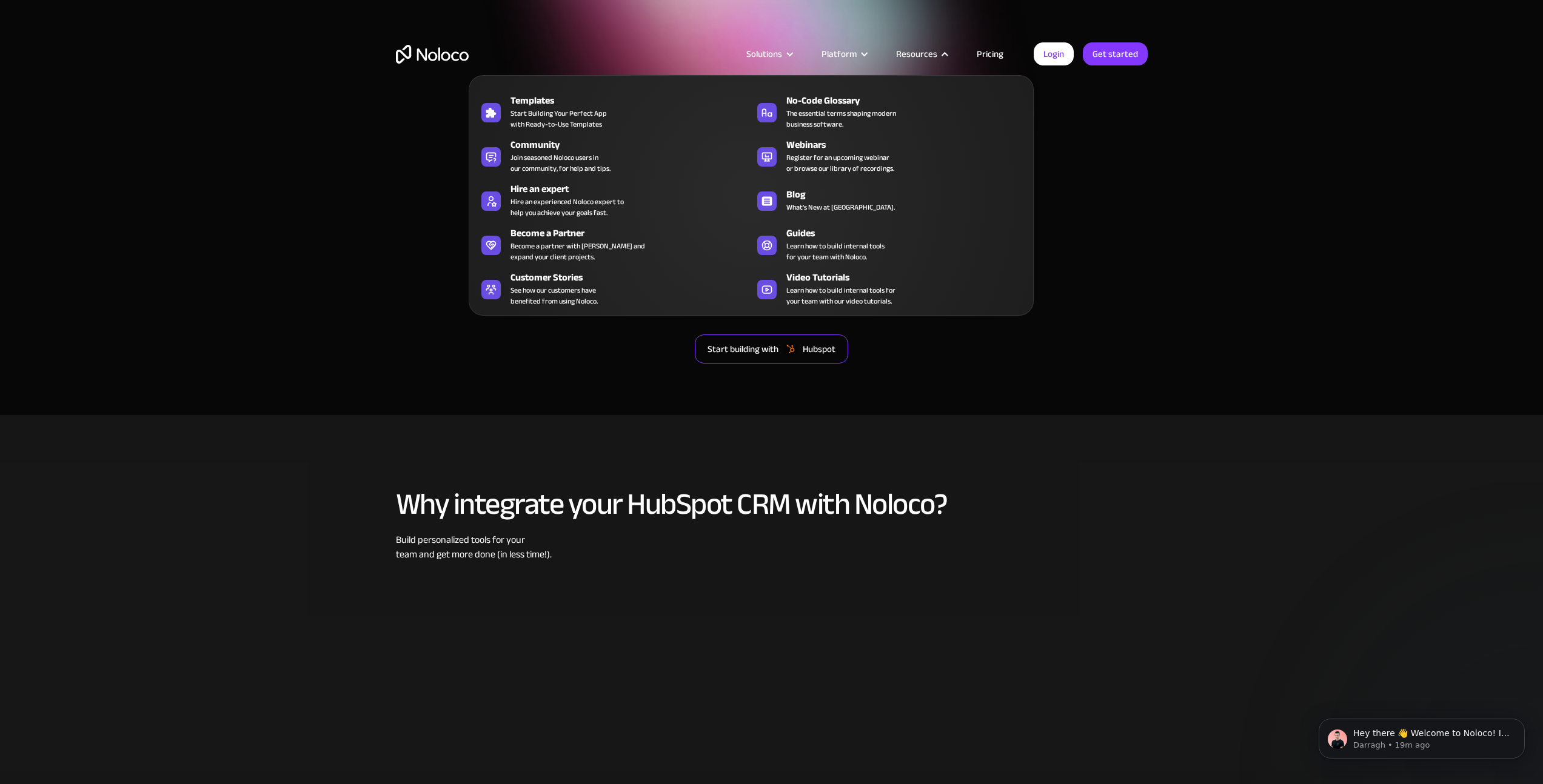
click at [786, 358] on link "Start building with Hubspot" at bounding box center [772, 349] width 153 height 29
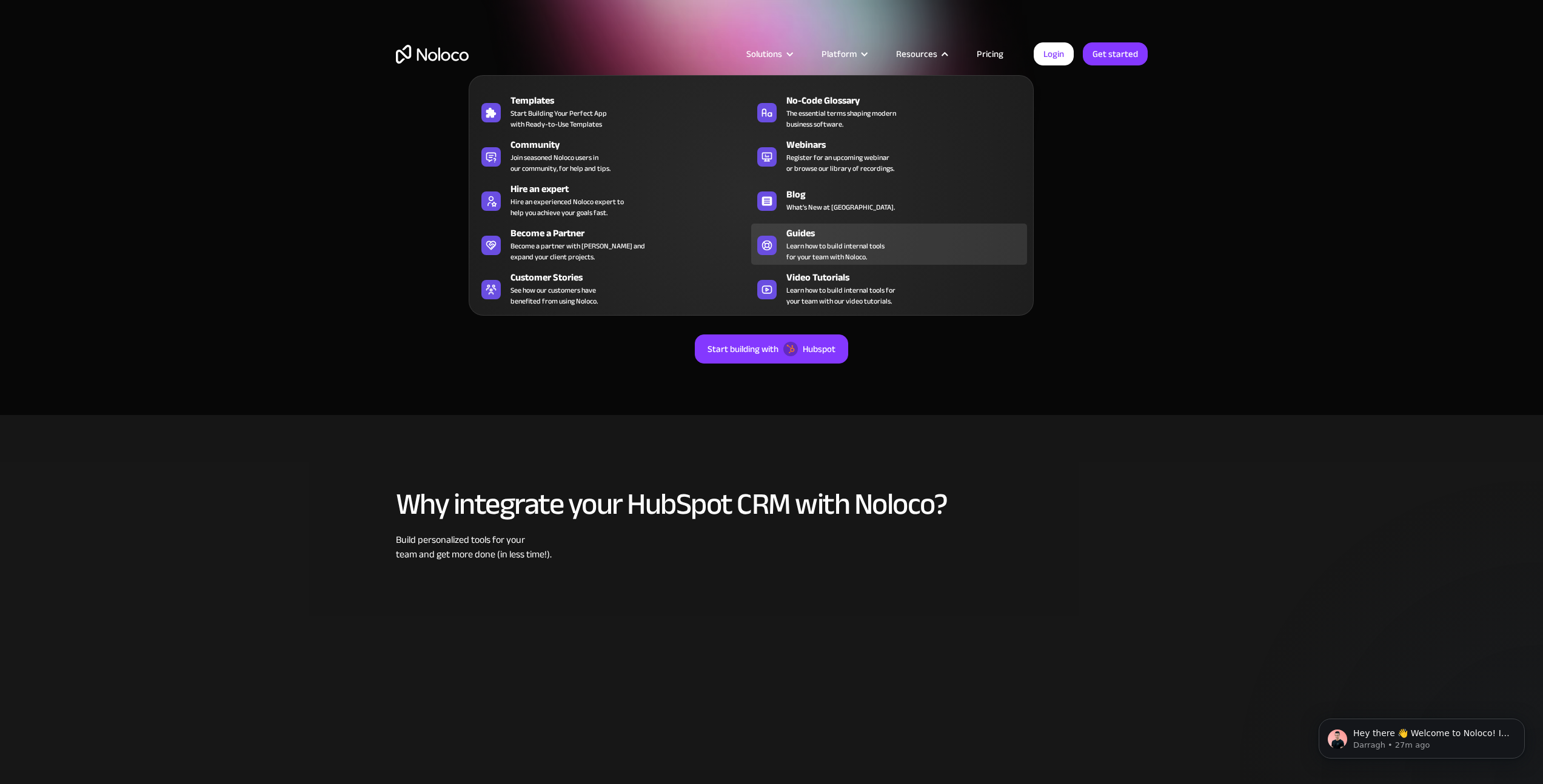
click at [816, 234] on div "Guides" at bounding box center [909, 233] width 246 height 15
